Goal: Check status: Check status

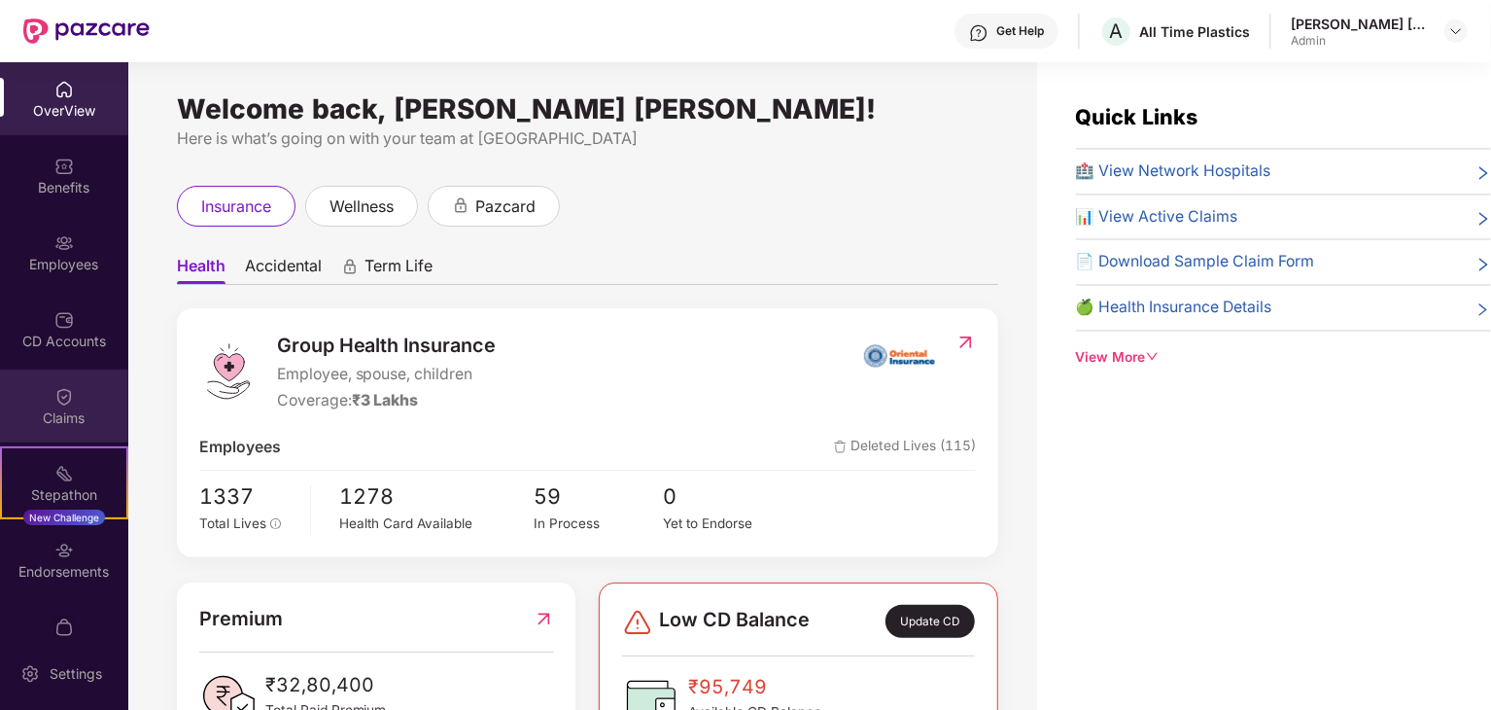
click at [86, 428] on div "Claims" at bounding box center [64, 405] width 128 height 73
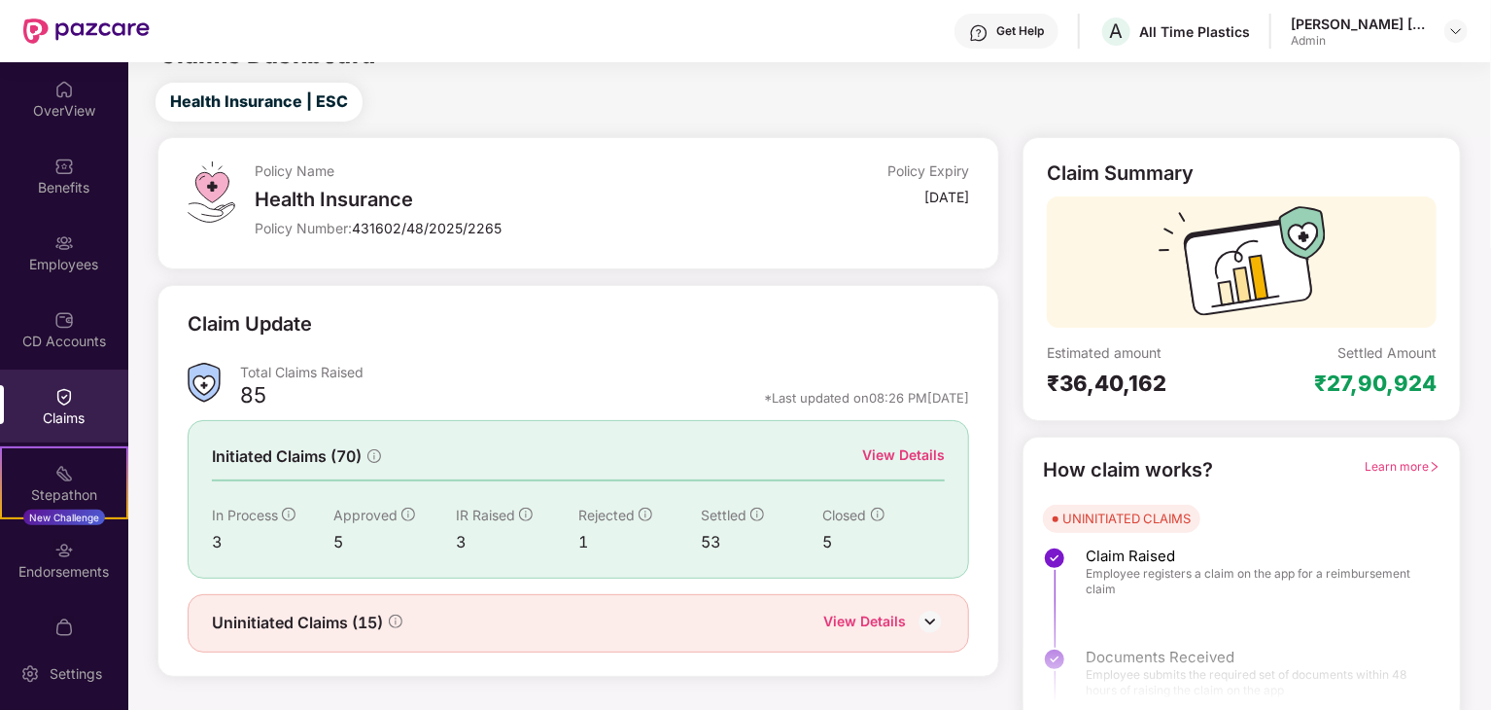
scroll to position [51, 0]
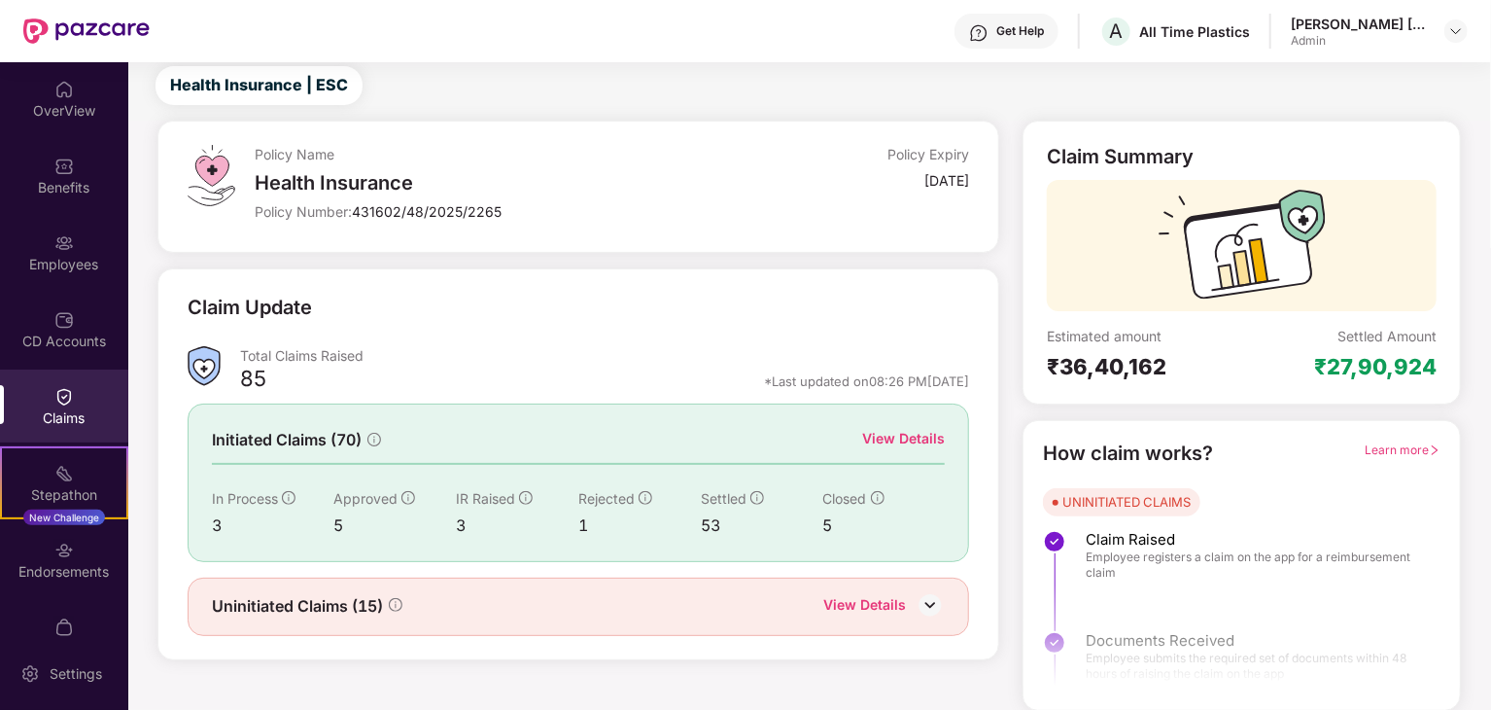
click at [556, 339] on div "Claim Update" at bounding box center [579, 319] width 783 height 53
click at [885, 437] on div "View Details" at bounding box center [903, 438] width 83 height 21
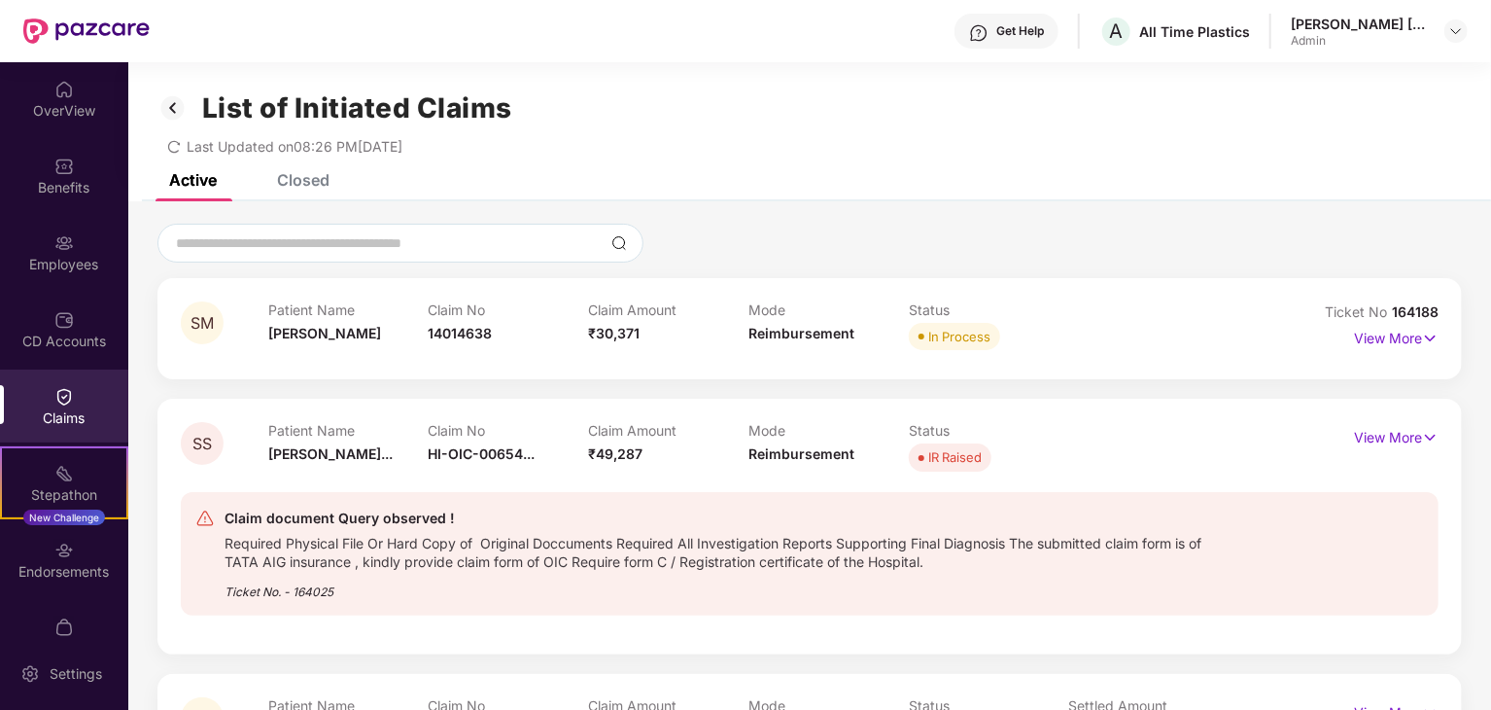
click at [327, 184] on div "Closed" at bounding box center [303, 179] width 53 height 19
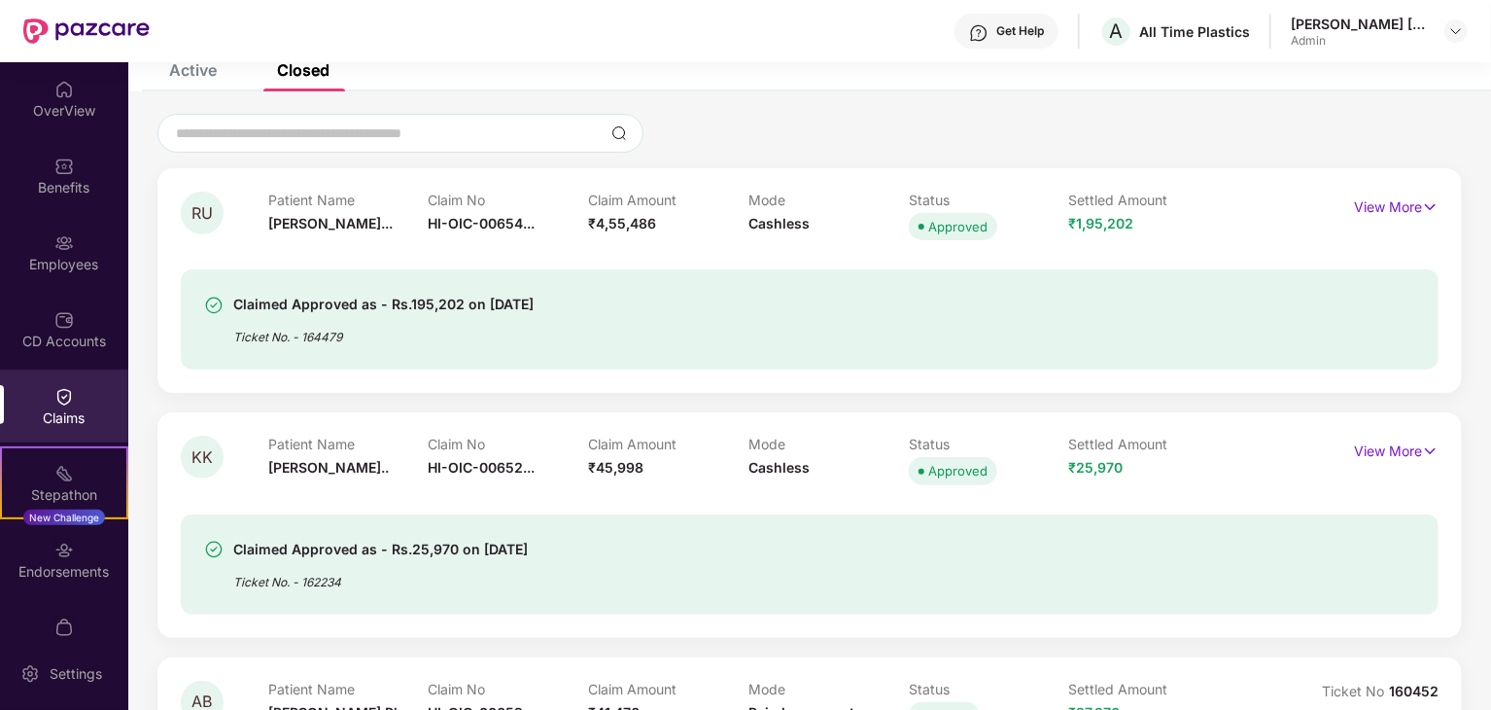
scroll to position [97, 0]
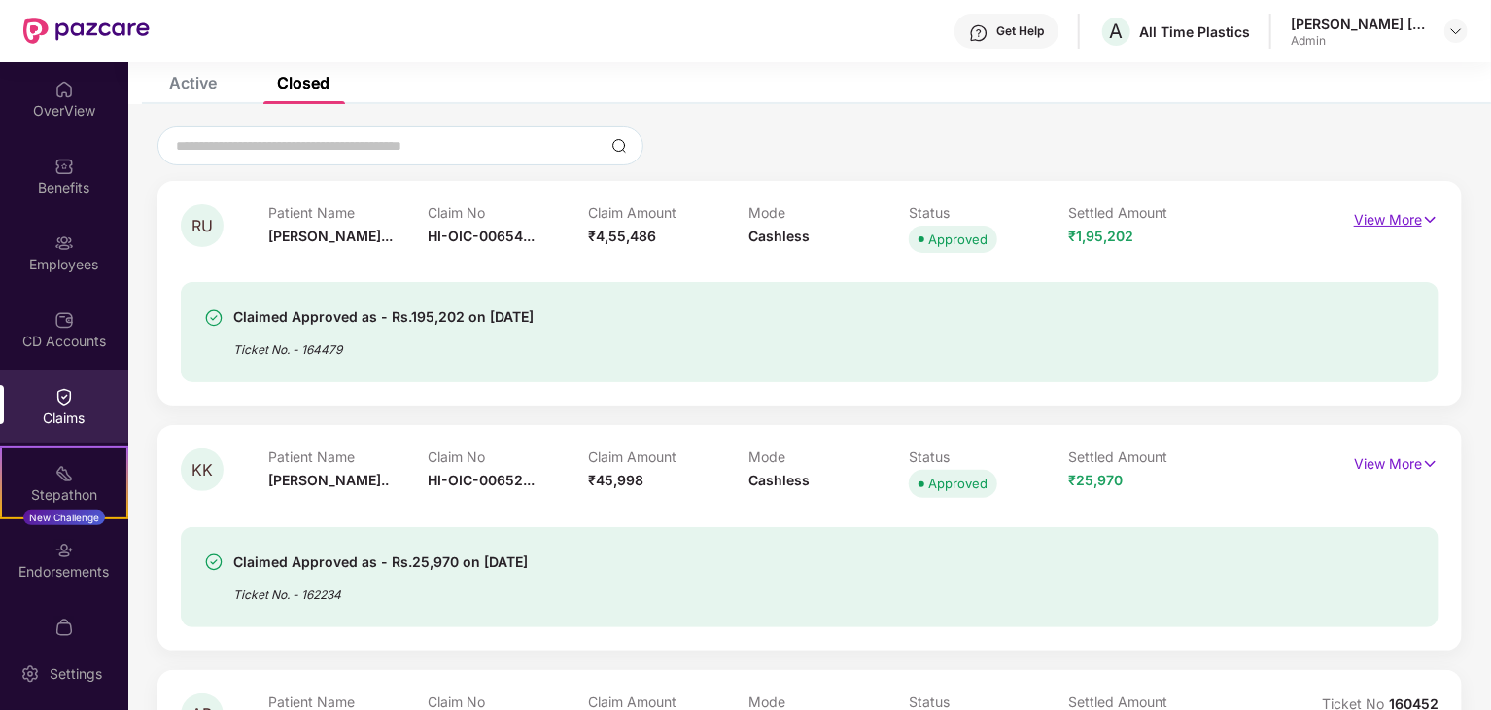
click at [1396, 217] on p "View More" at bounding box center [1396, 217] width 85 height 26
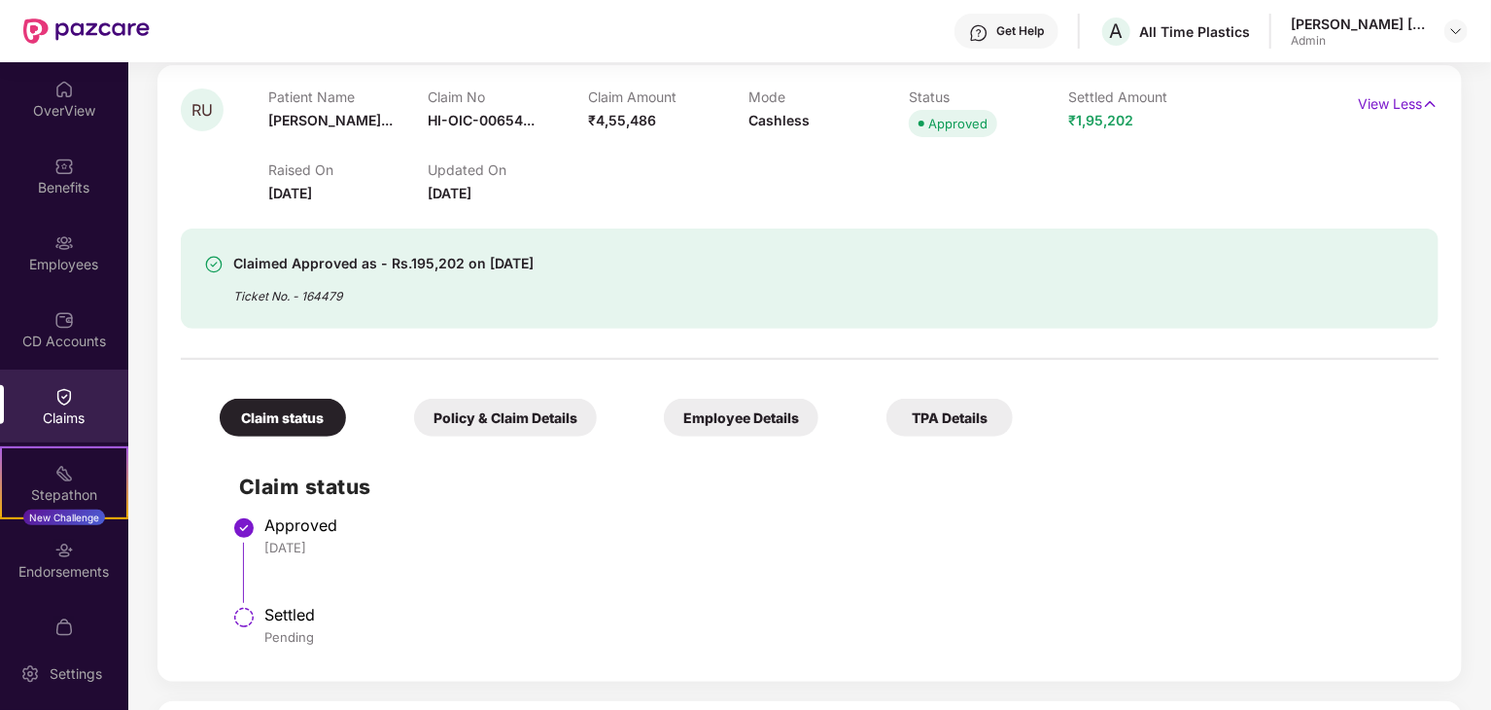
scroll to position [486, 0]
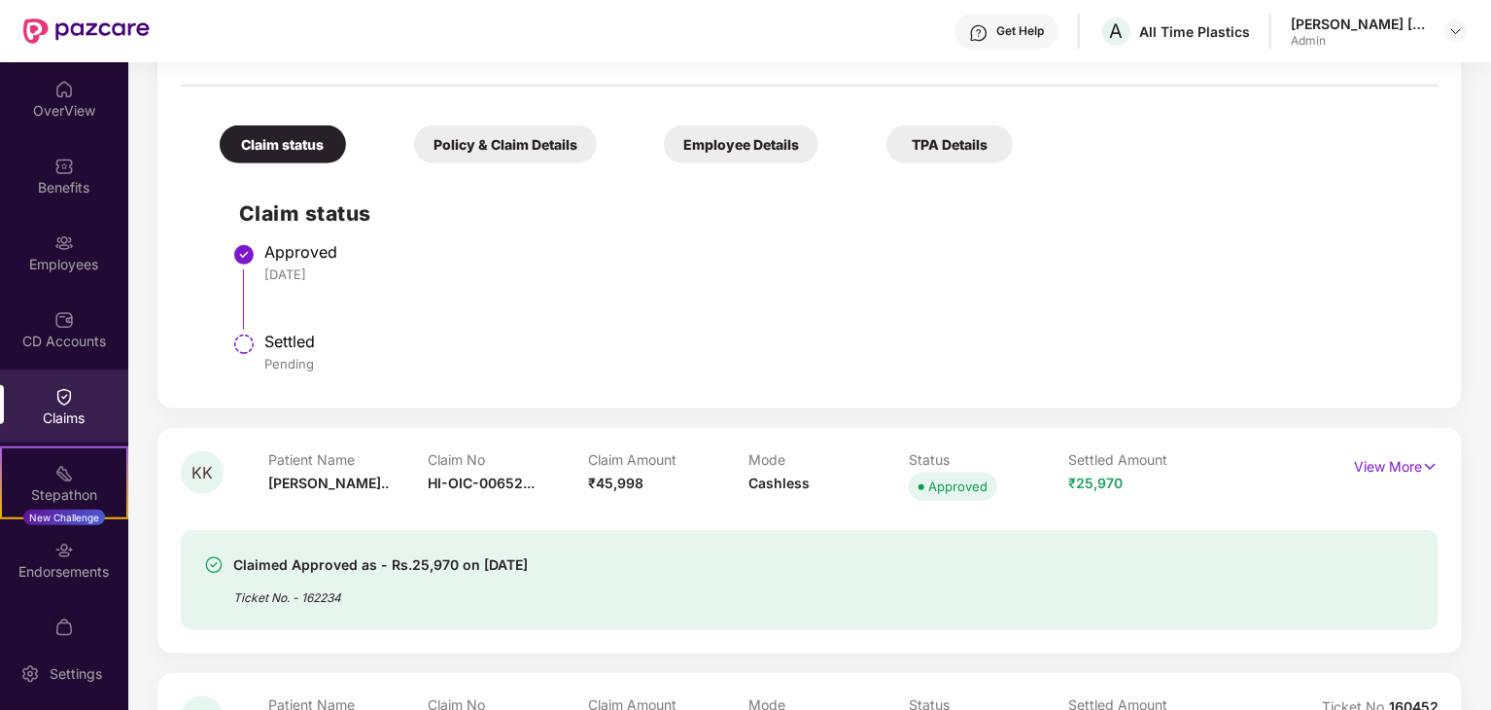
click at [529, 141] on div "Policy & Claim Details" at bounding box center [505, 144] width 183 height 38
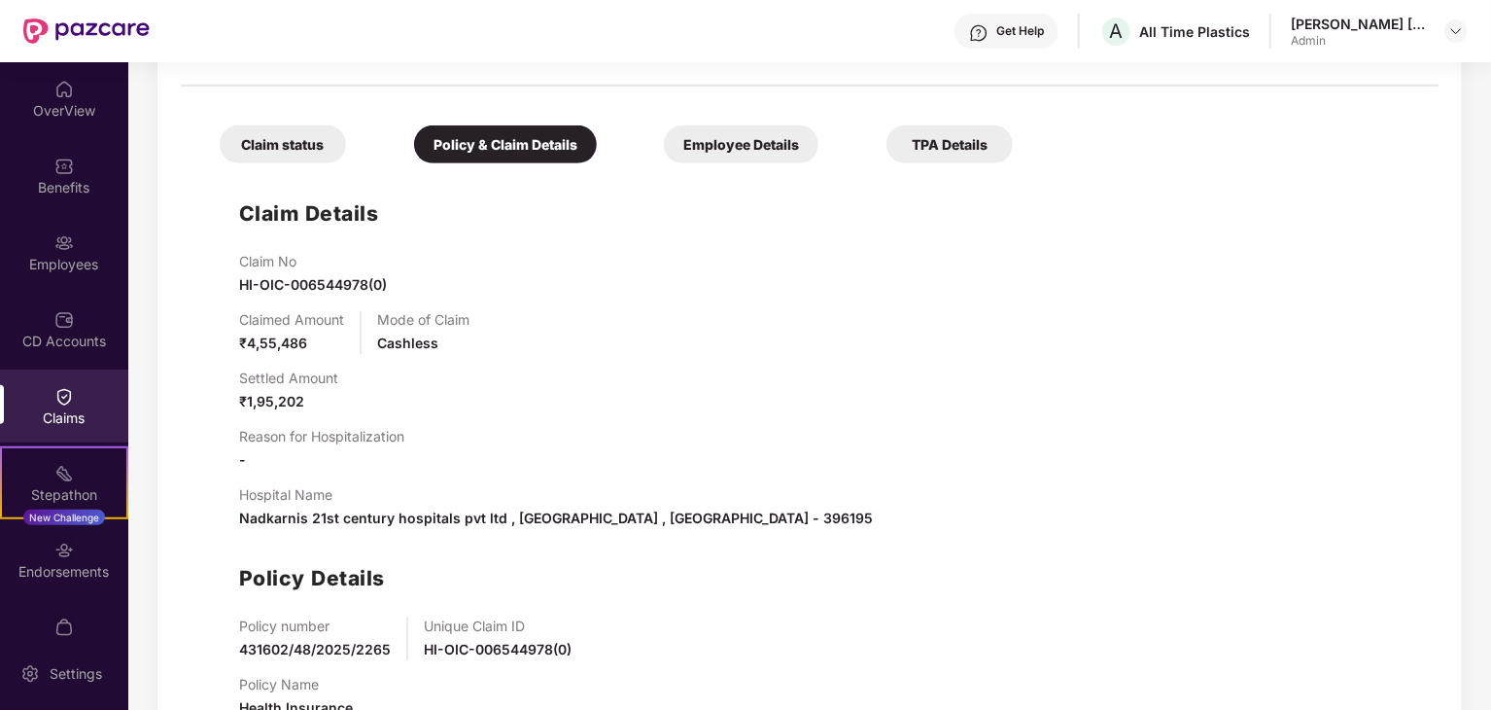
click at [741, 142] on div "Employee Details" at bounding box center [741, 144] width 155 height 38
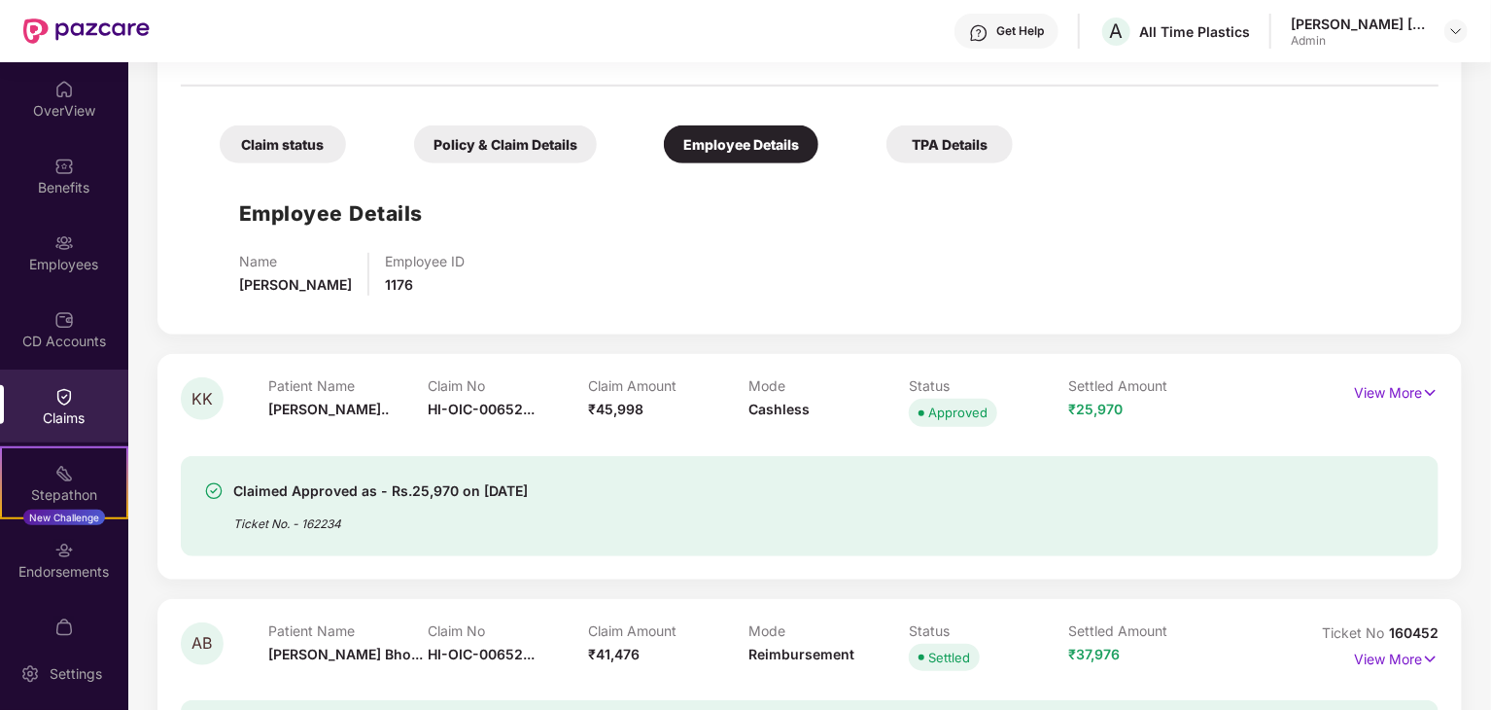
click at [568, 151] on div "Policy & Claim Details" at bounding box center [505, 144] width 183 height 38
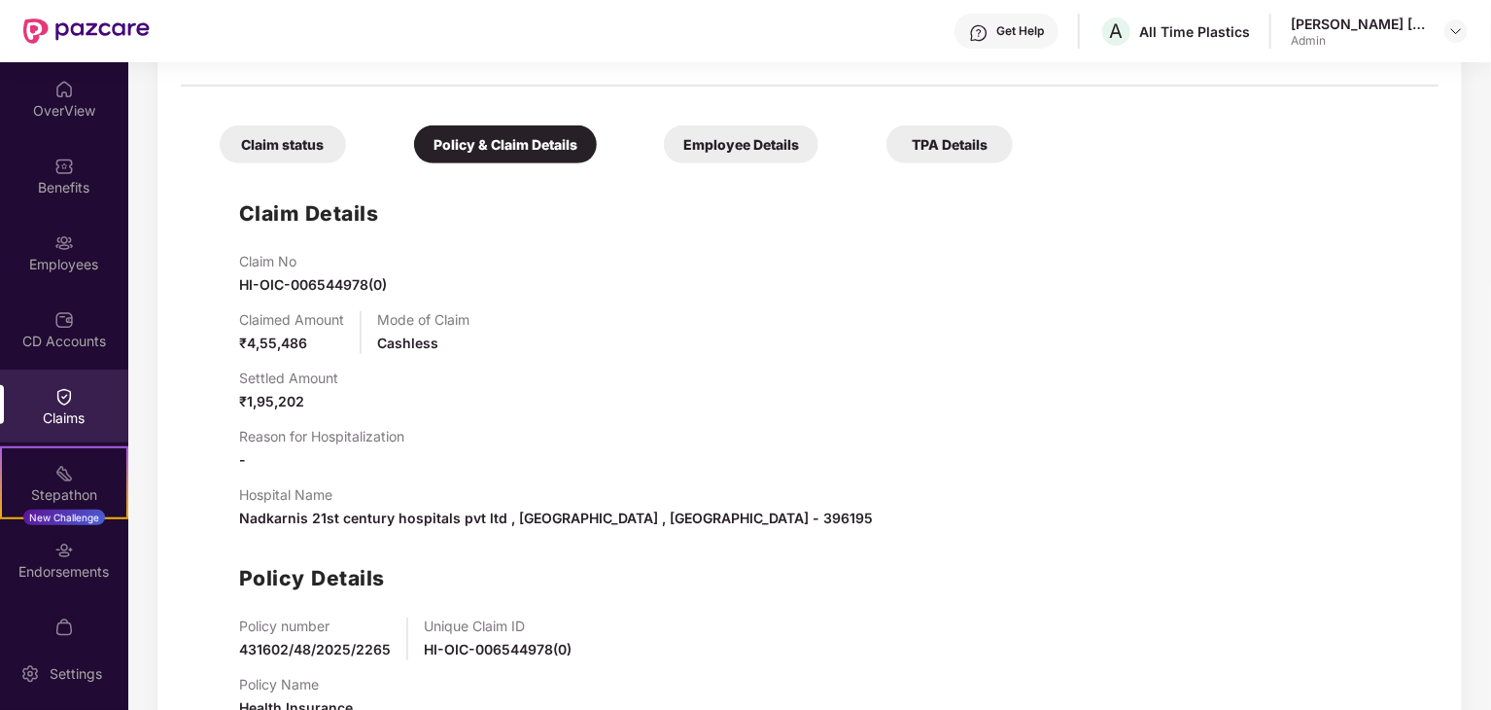
click at [764, 138] on div "Employee Details" at bounding box center [741, 144] width 155 height 38
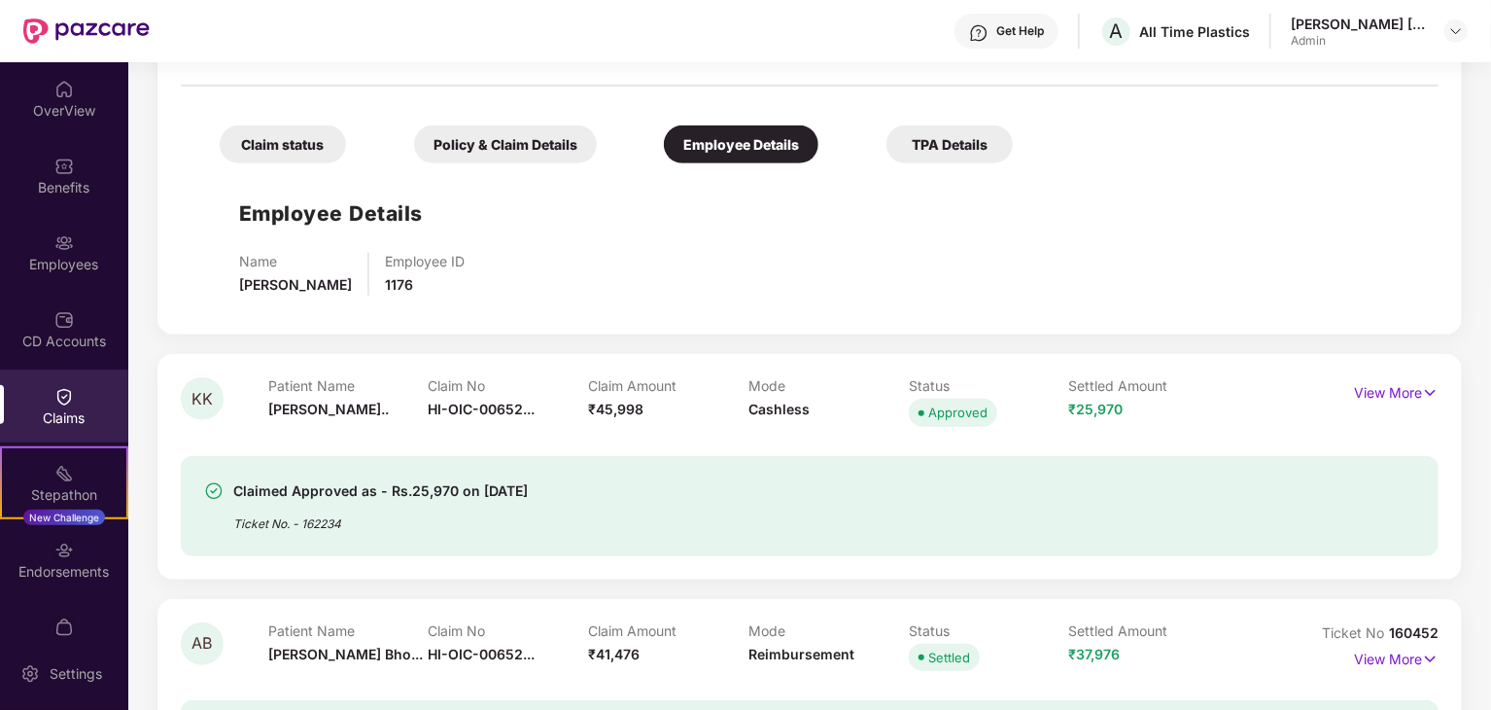
click at [986, 136] on div "TPA Details" at bounding box center [950, 144] width 126 height 38
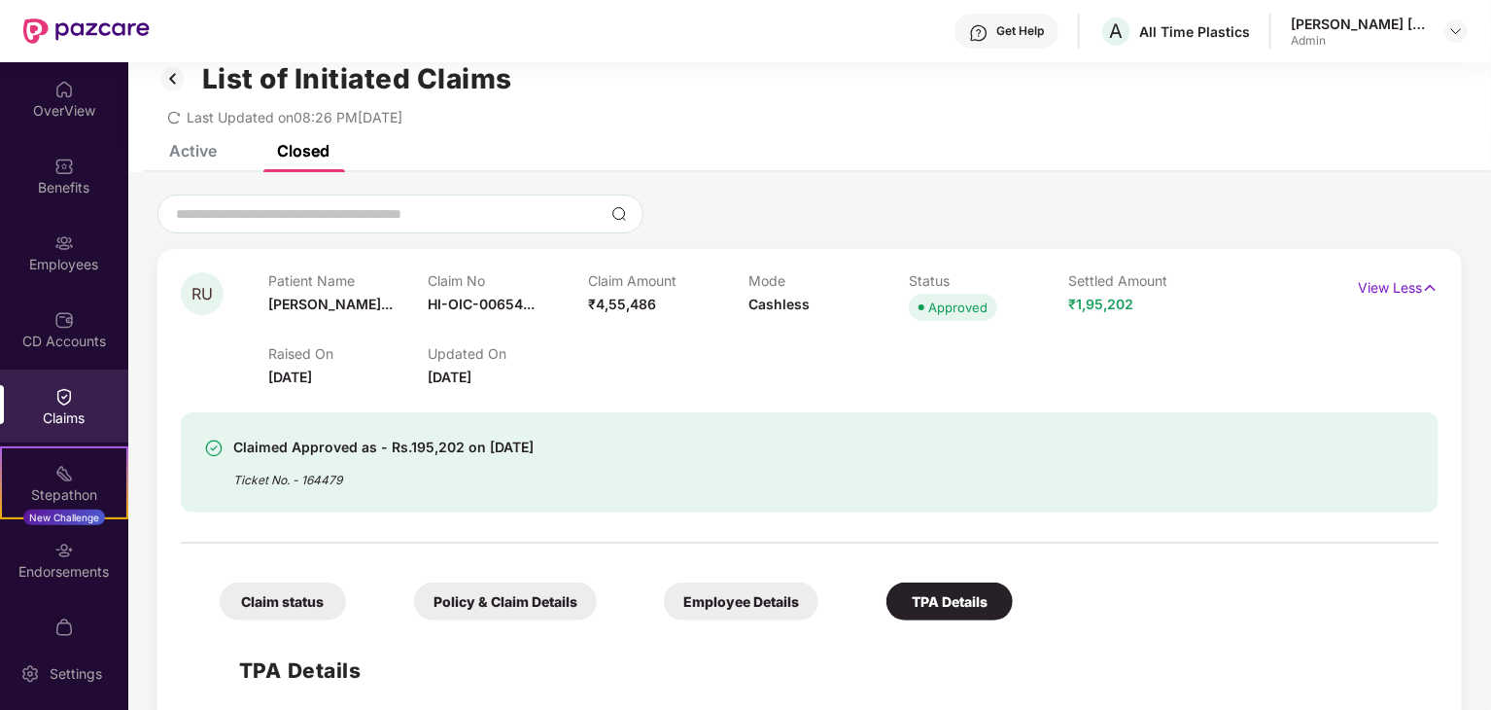
scroll to position [0, 0]
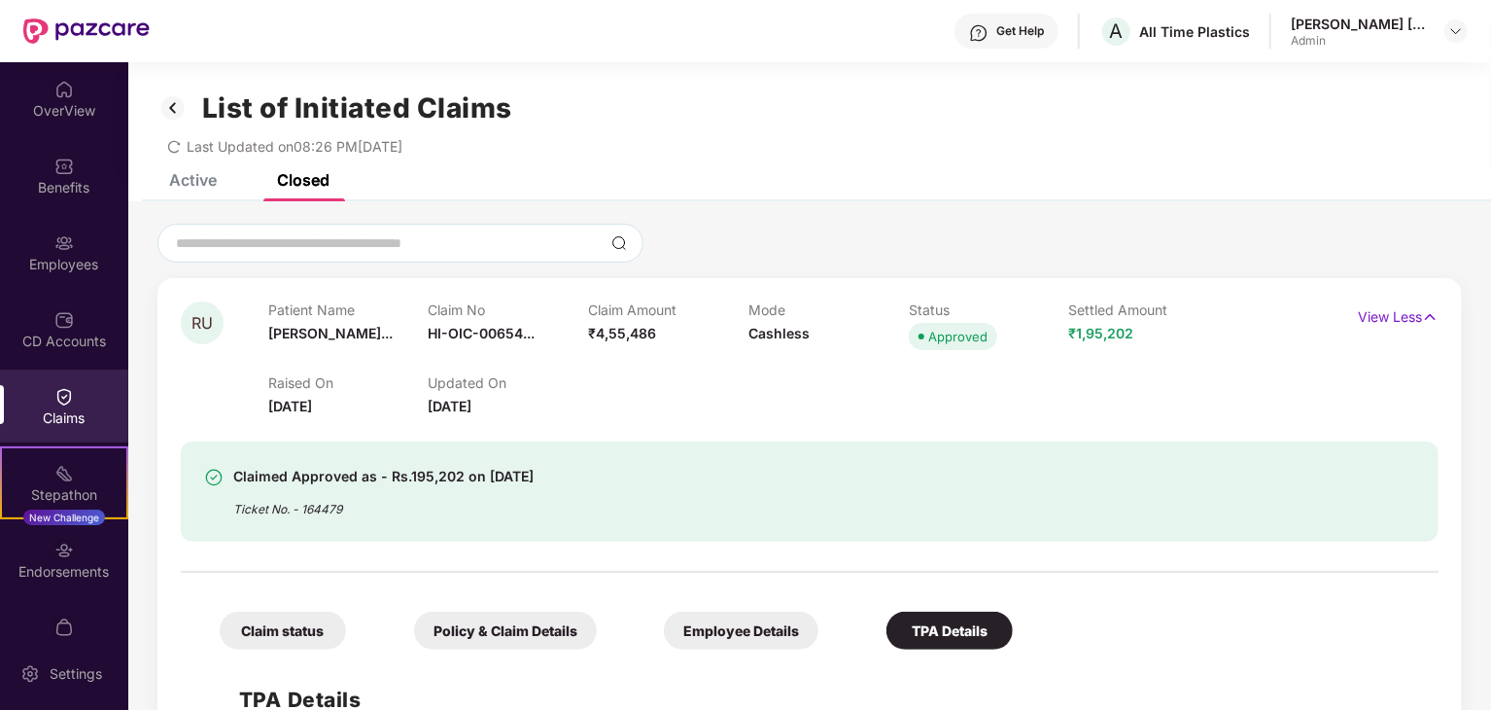
click at [192, 180] on div "Active" at bounding box center [193, 179] width 48 height 19
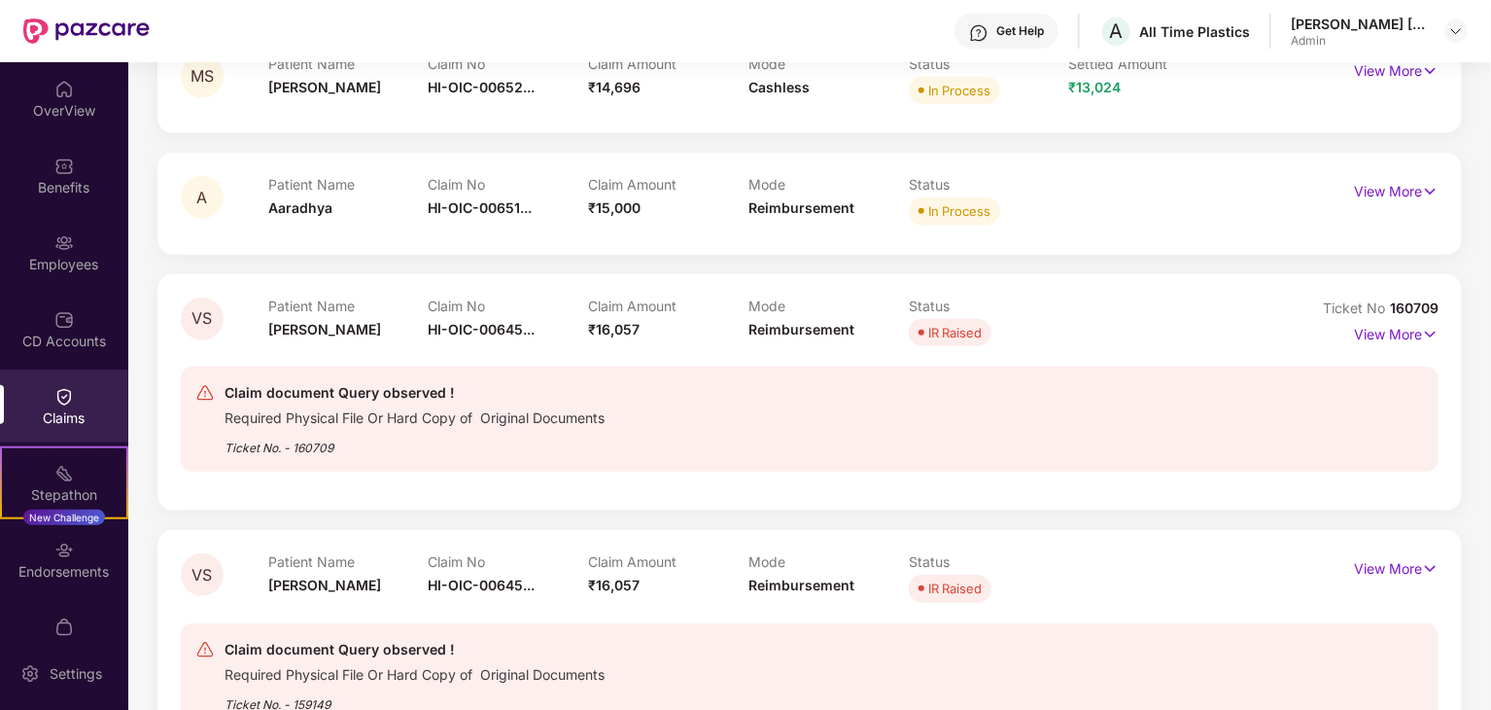
scroll to position [681, 0]
